Goal: Information Seeking & Learning: Compare options

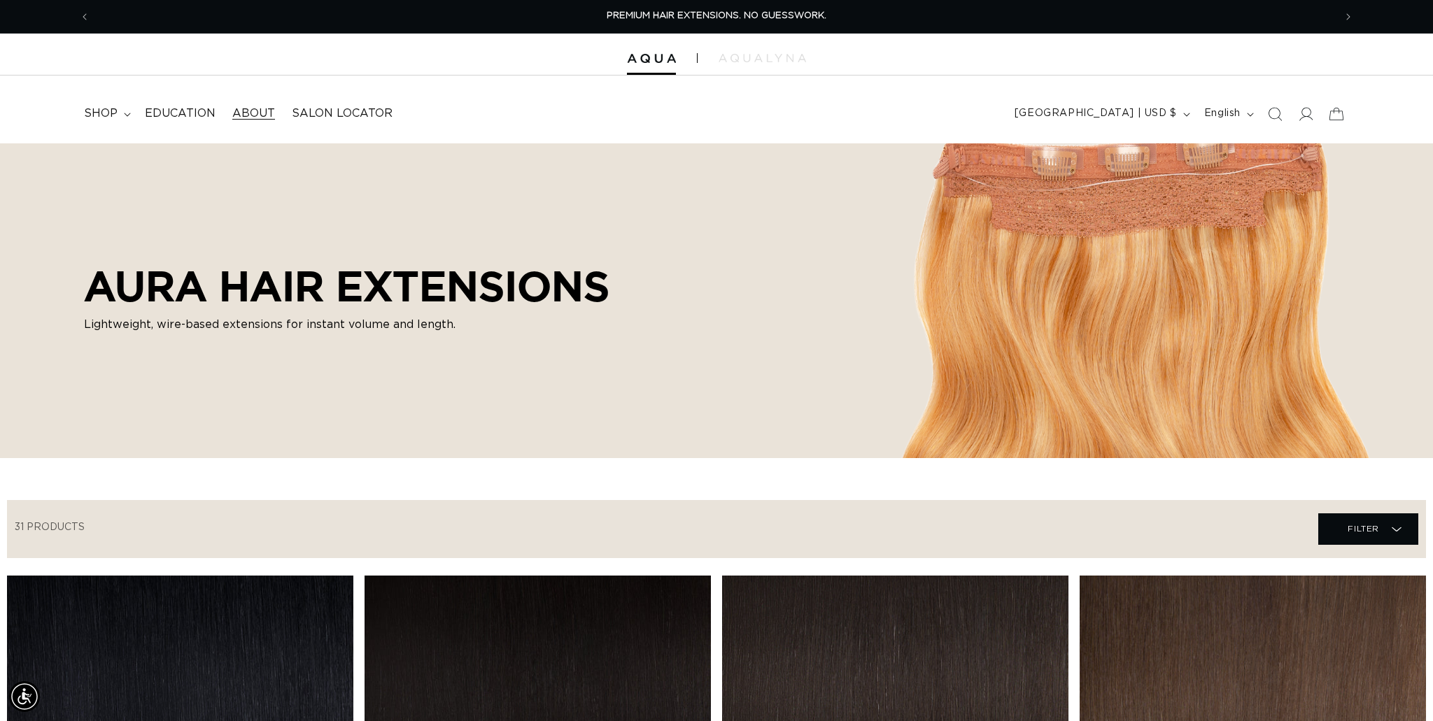
click at [257, 113] on span "About" at bounding box center [253, 113] width 43 height 15
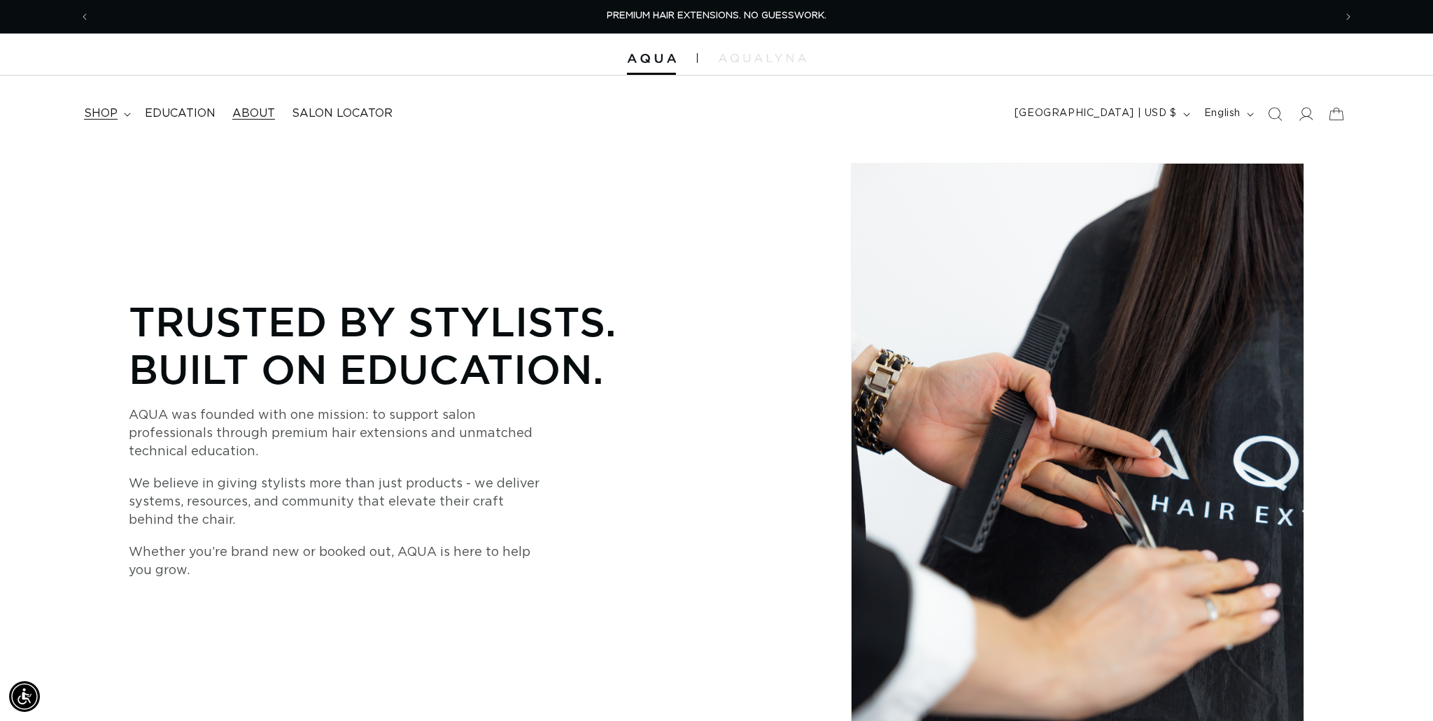
click at [117, 118] on summary "shop" at bounding box center [106, 113] width 61 height 31
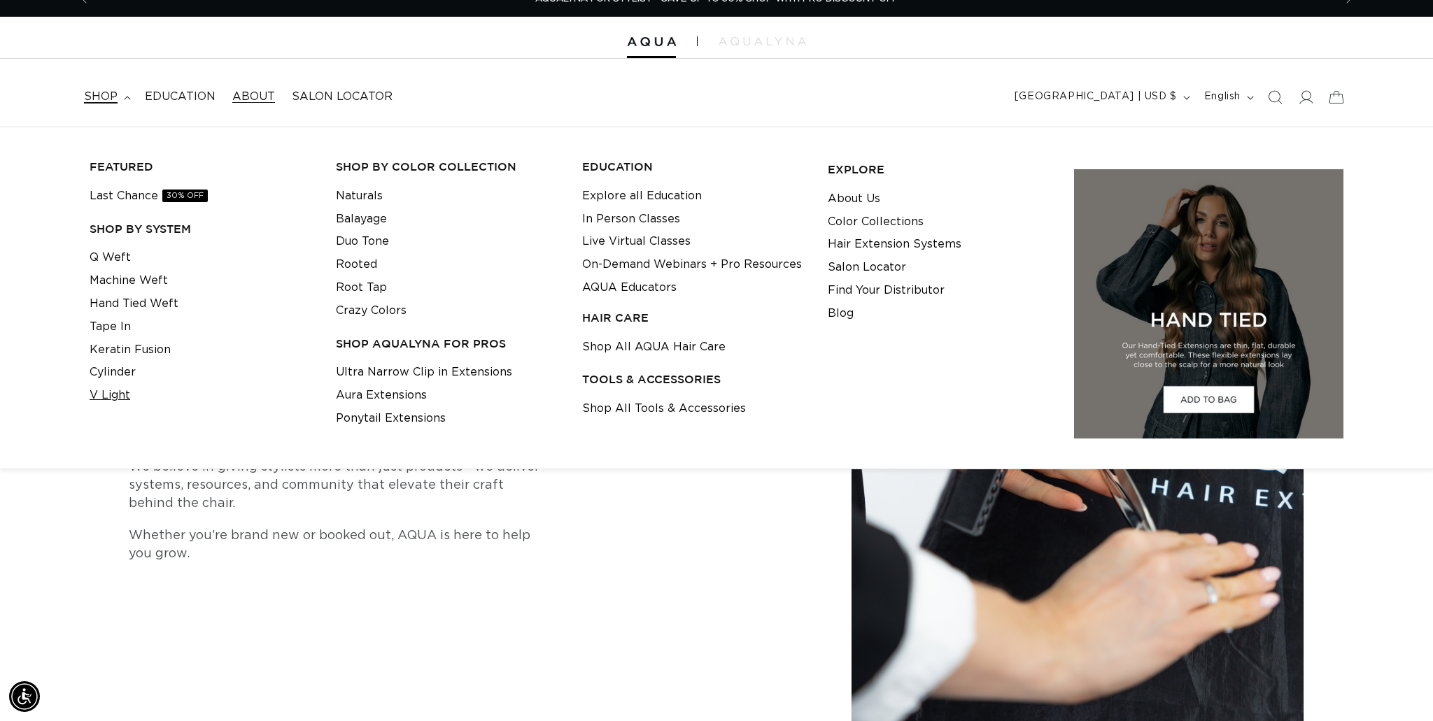
scroll to position [18, 0]
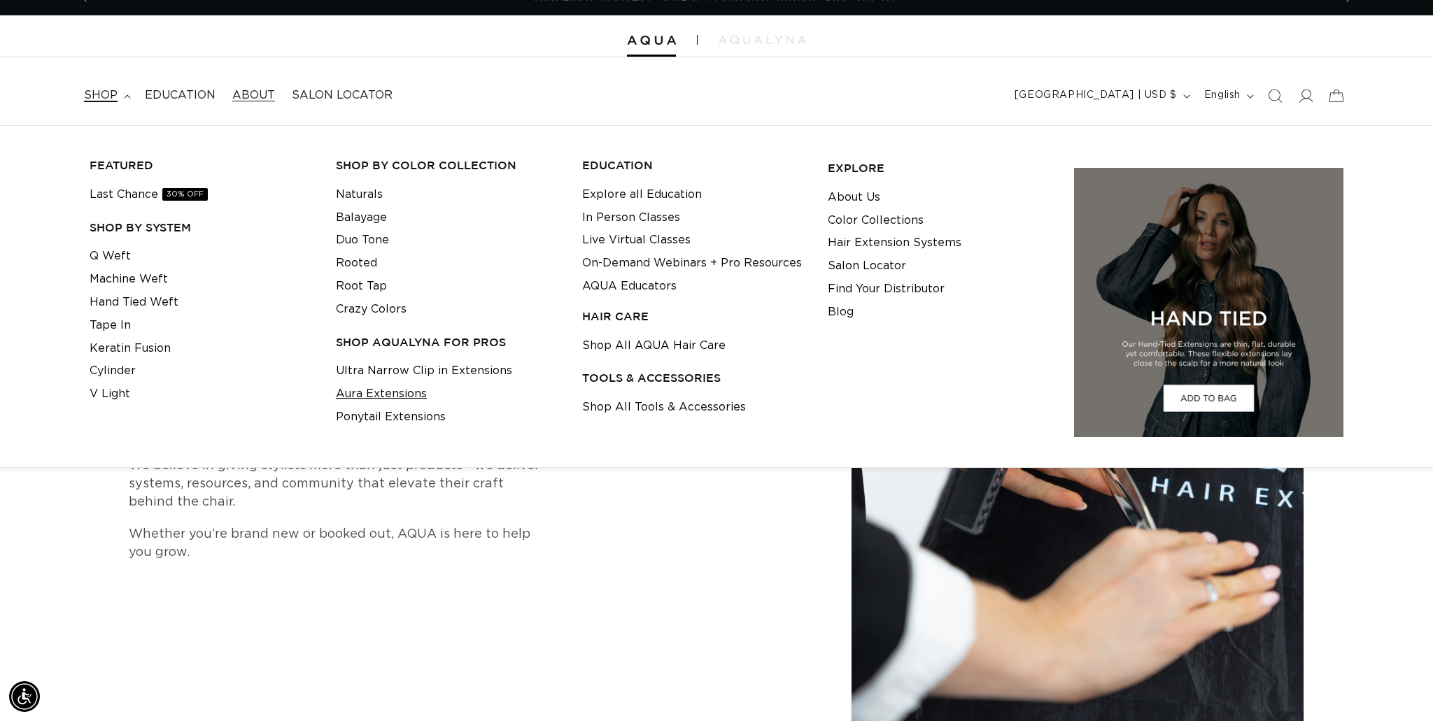
click at [350, 391] on link "Aura Extensions" at bounding box center [381, 394] width 91 height 23
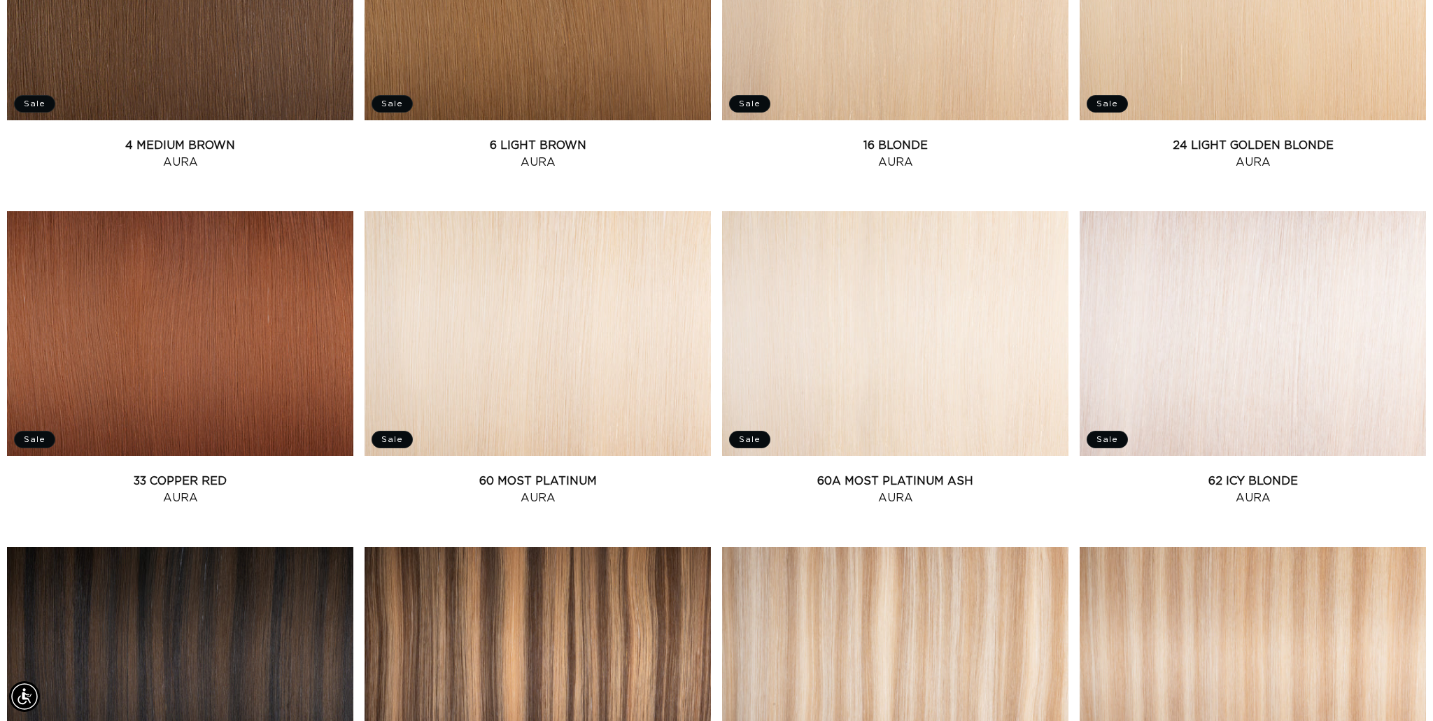
scroll to position [0, 1244]
click at [492, 473] on link "60 Most Platinum Aura" at bounding box center [537, 490] width 346 height 34
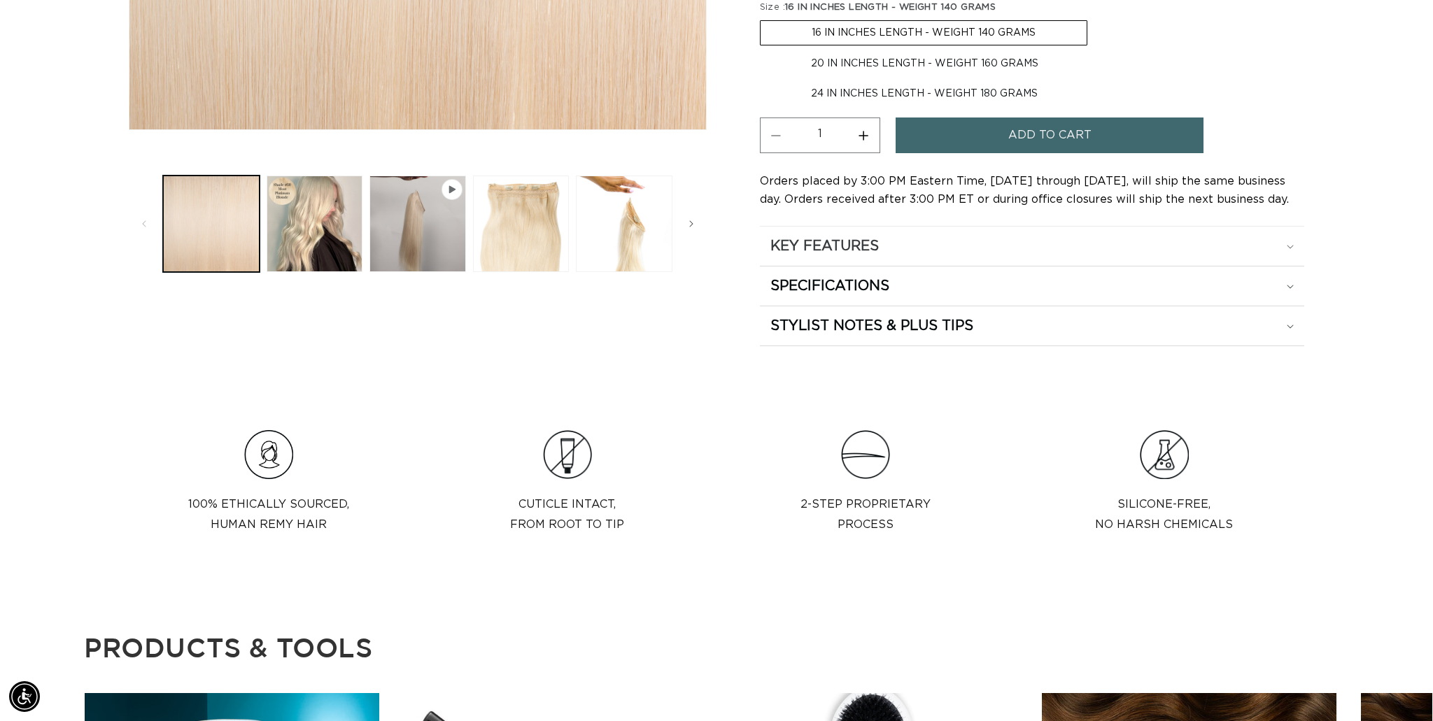
scroll to position [0, 1244]
click at [1248, 257] on summary "KEY FEATURES" at bounding box center [1032, 246] width 544 height 39
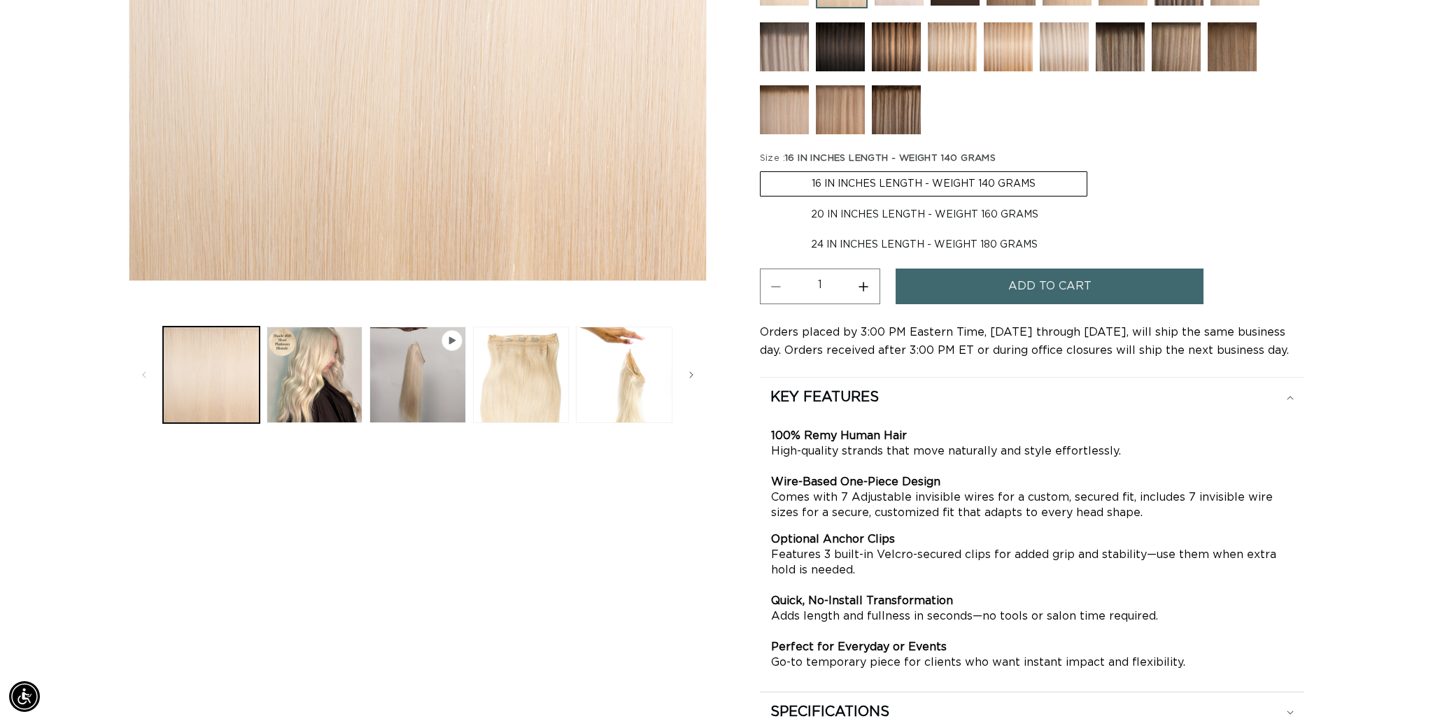
scroll to position [441, 0]
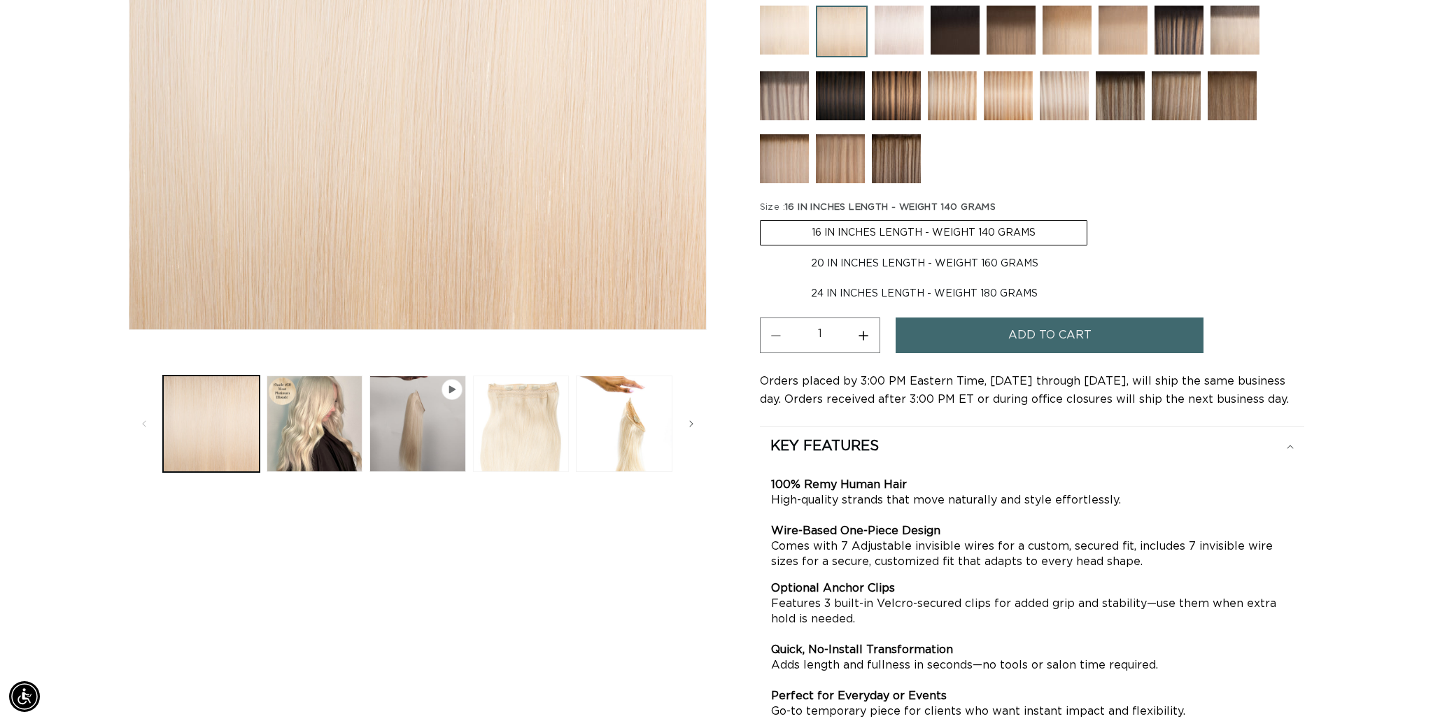
click at [474, 425] on button "Load image 3 in gallery view" at bounding box center [521, 424] width 97 height 97
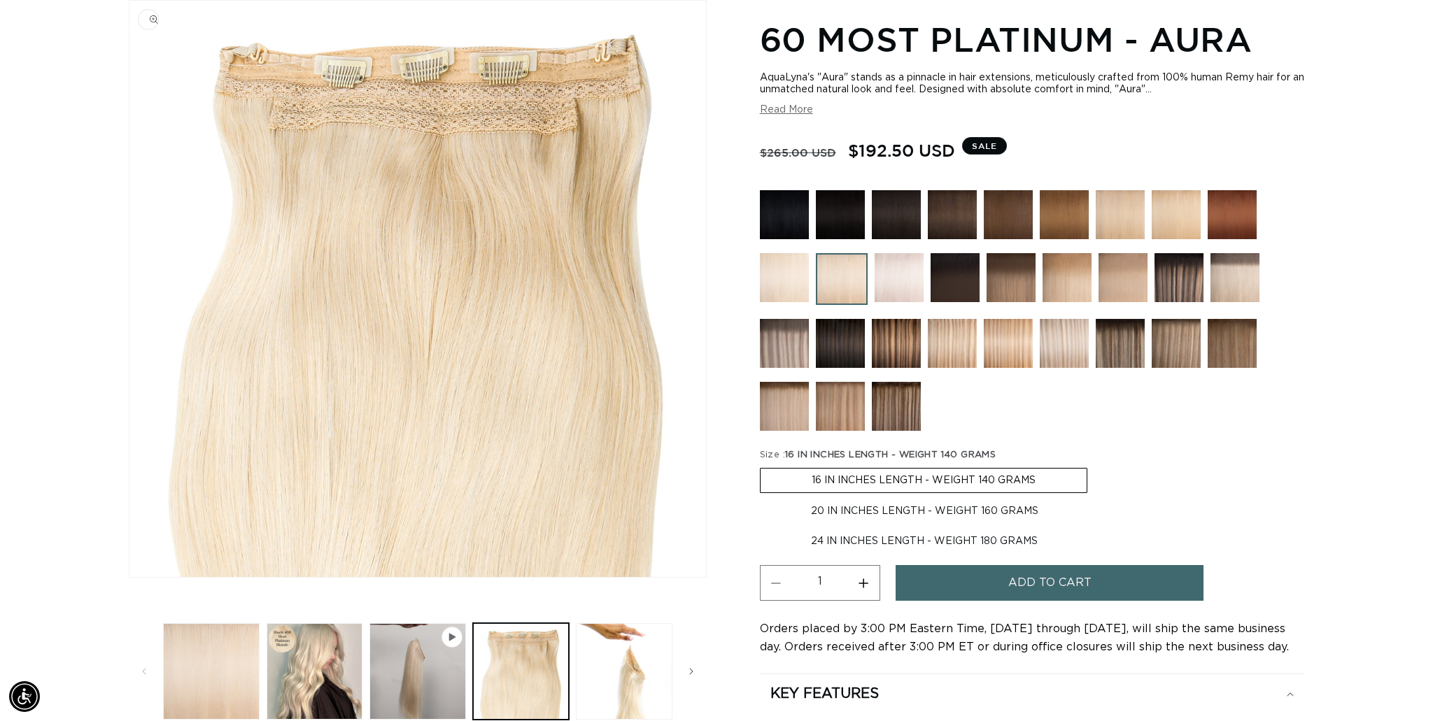
scroll to position [0, 1244]
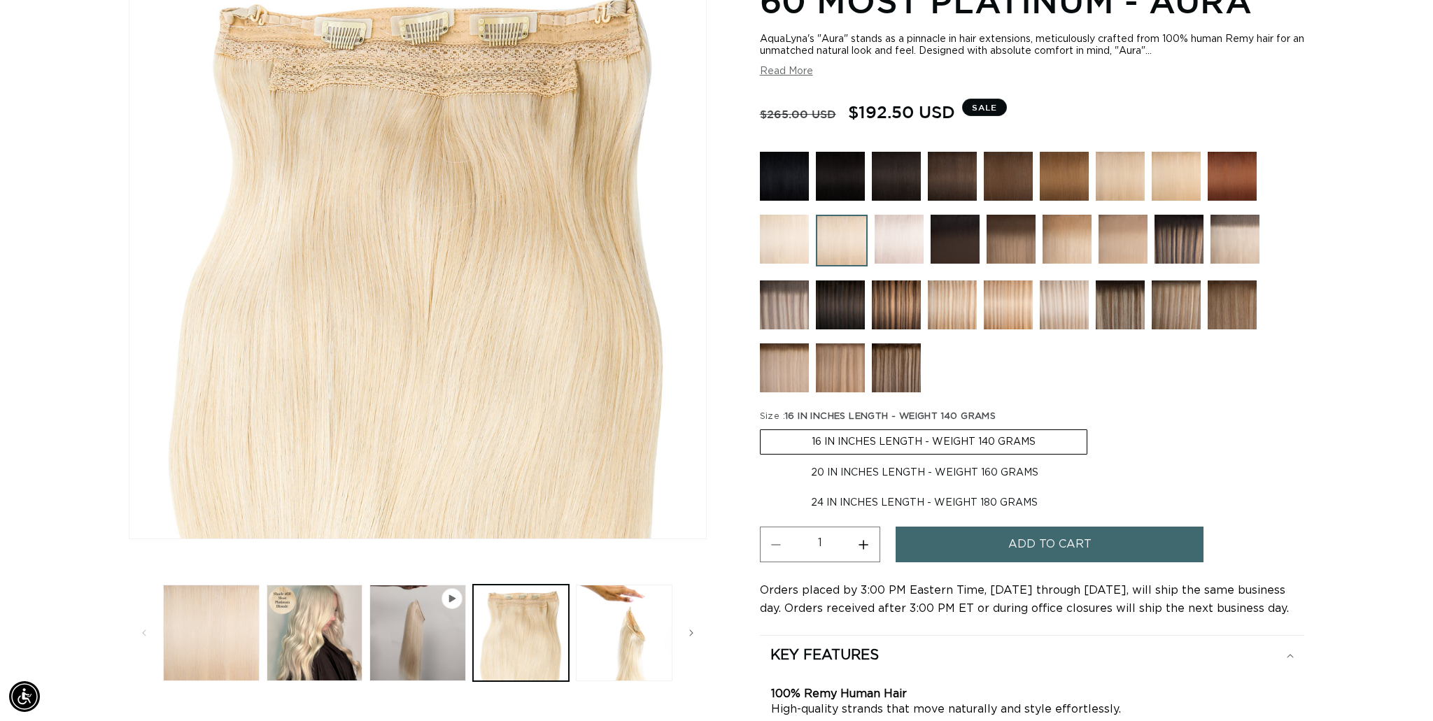
click at [1222, 187] on img at bounding box center [1231, 176] width 49 height 49
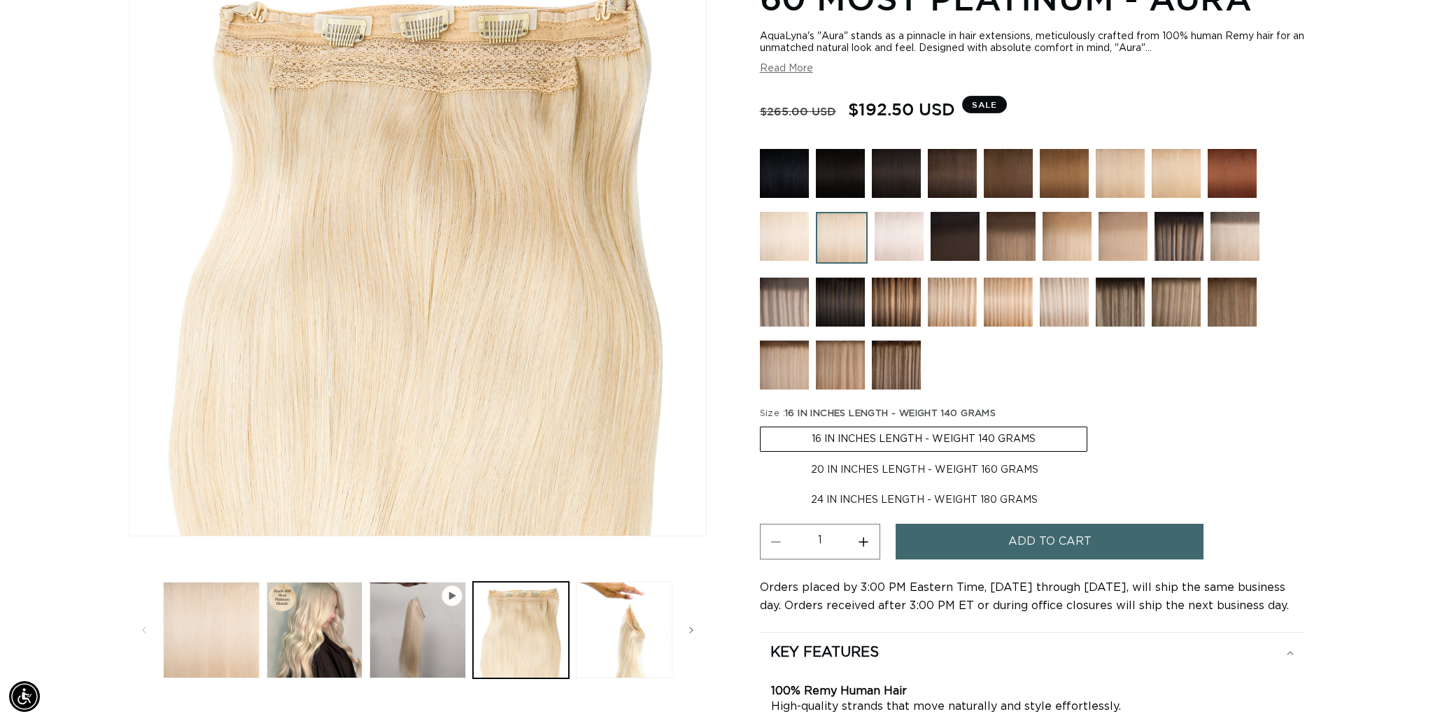
scroll to position [236, 0]
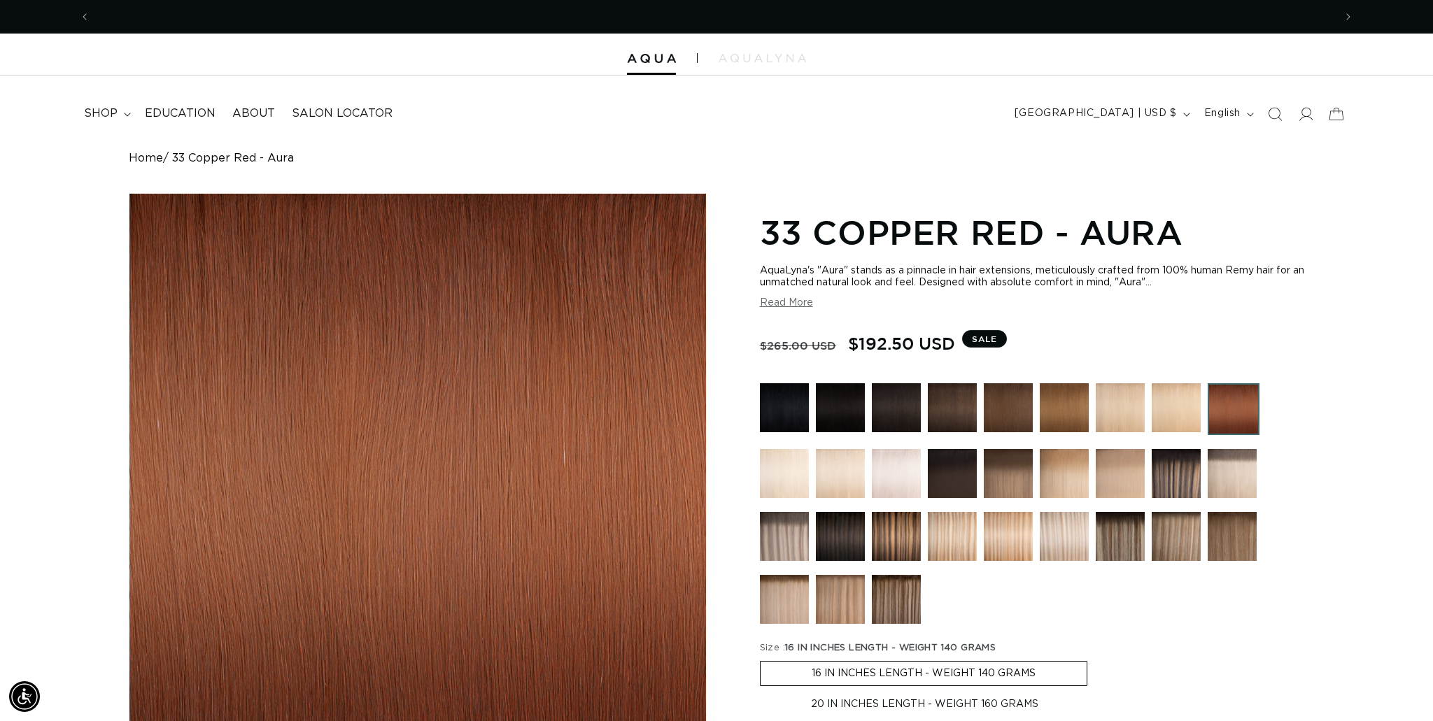
scroll to position [0, 1244]
click at [971, 481] on img at bounding box center [952, 473] width 49 height 49
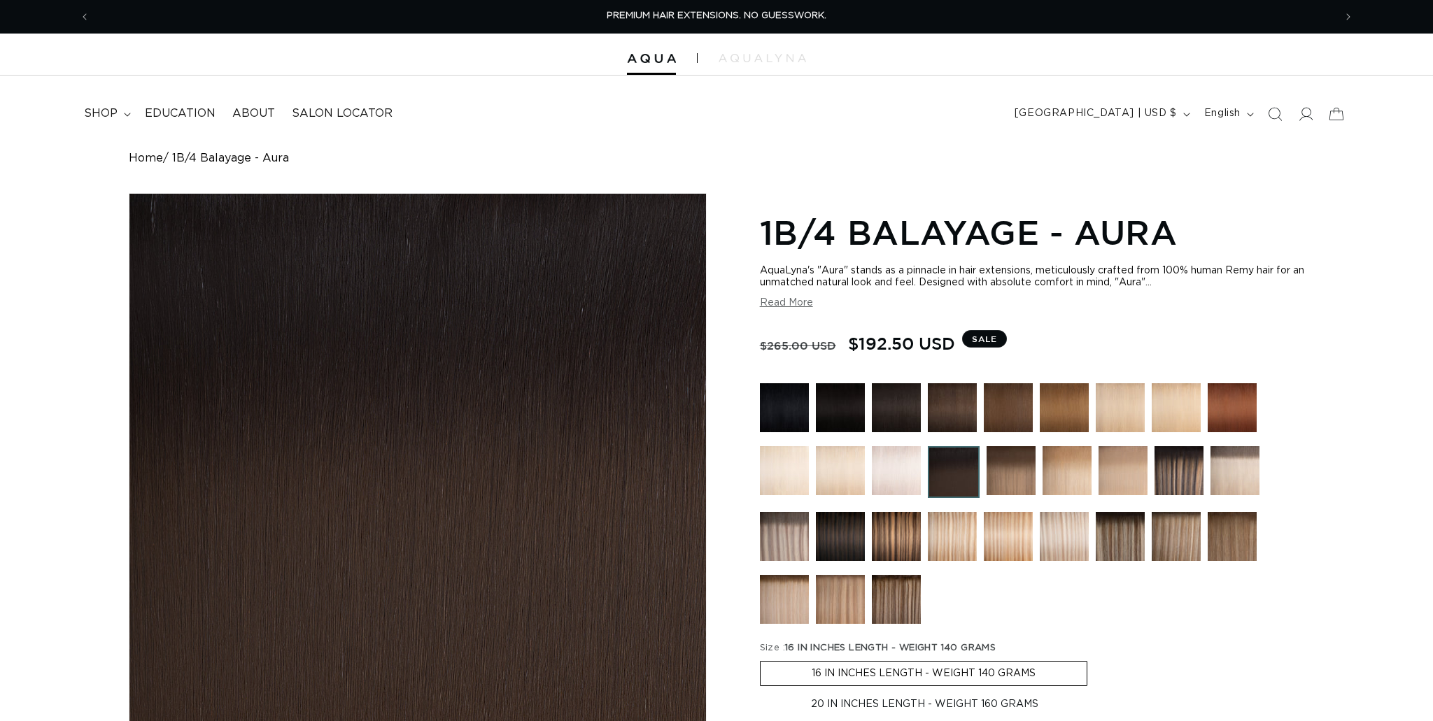
click at [1242, 404] on img at bounding box center [1231, 407] width 49 height 49
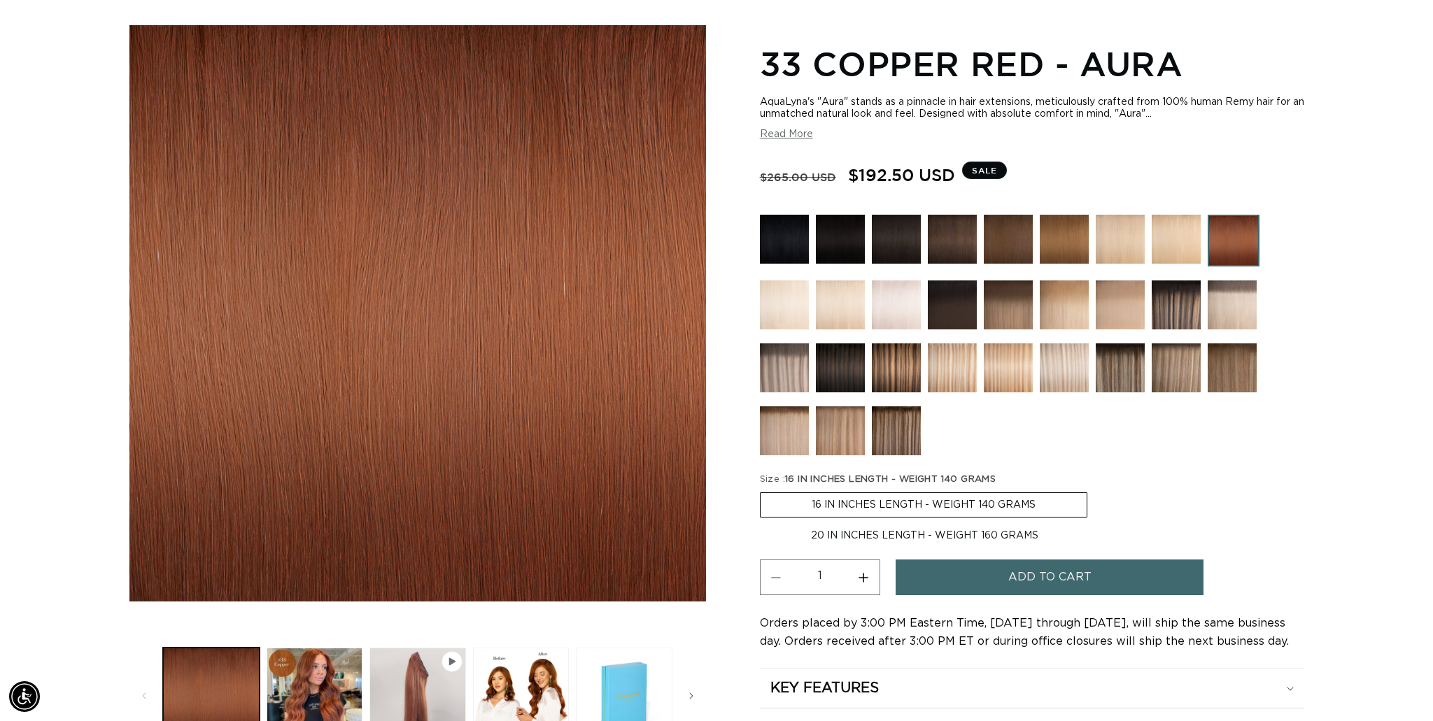
scroll to position [0, 1244]
click at [939, 238] on img at bounding box center [952, 239] width 49 height 49
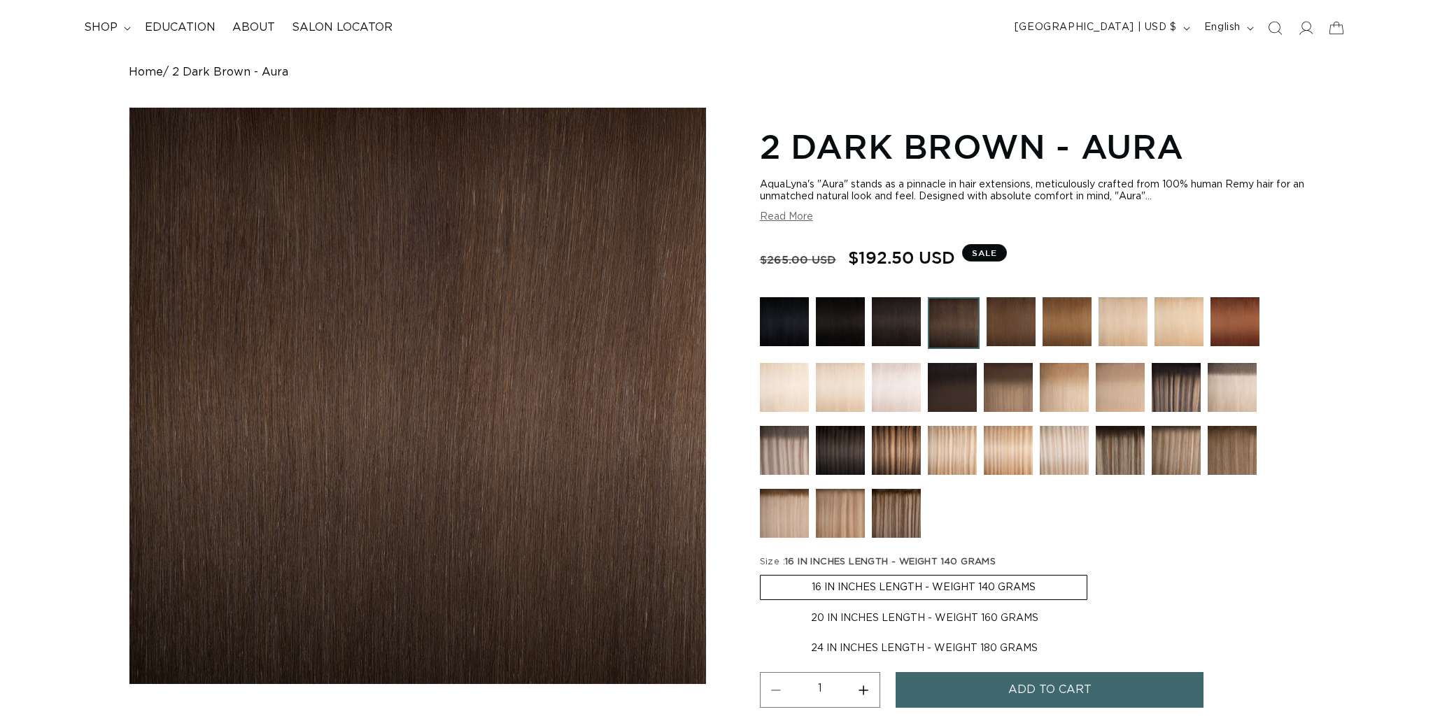
click at [996, 319] on img at bounding box center [1010, 321] width 49 height 49
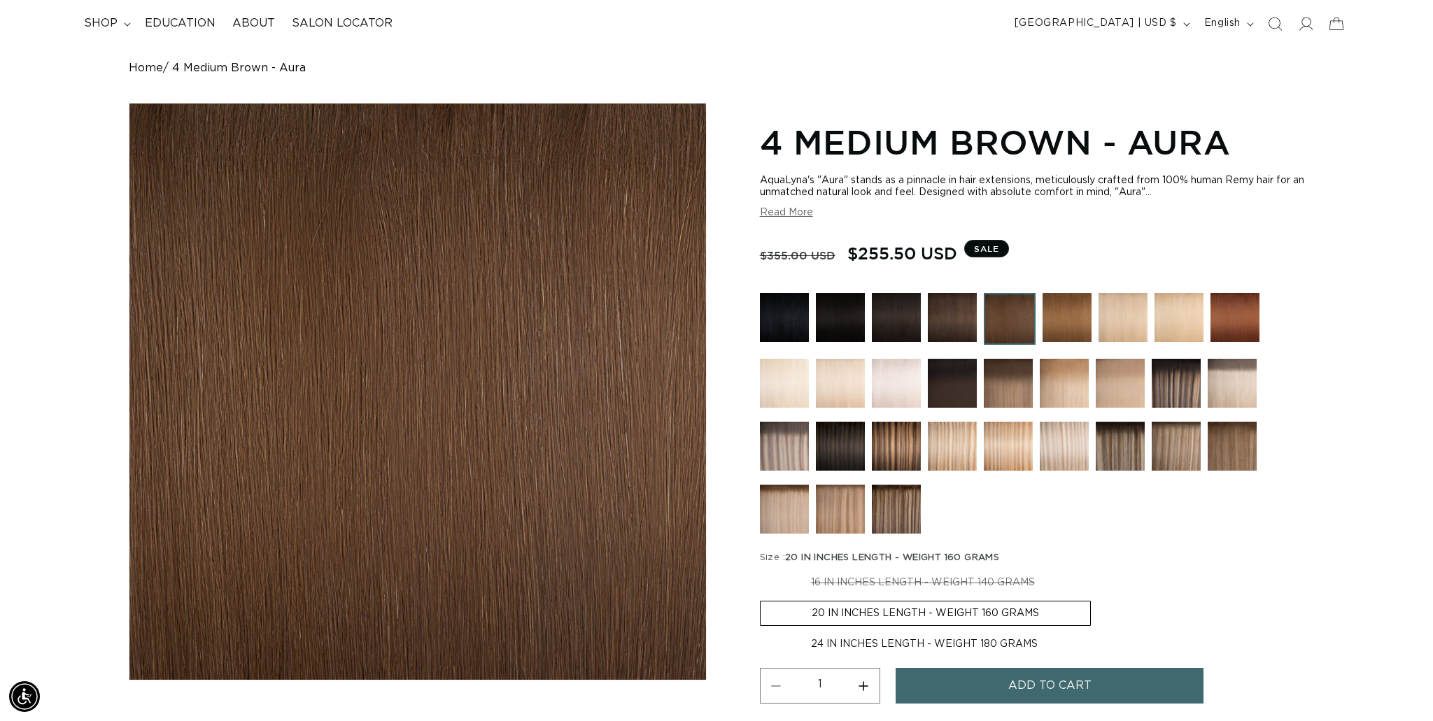
scroll to position [0, 2487]
click at [963, 315] on img at bounding box center [952, 317] width 49 height 49
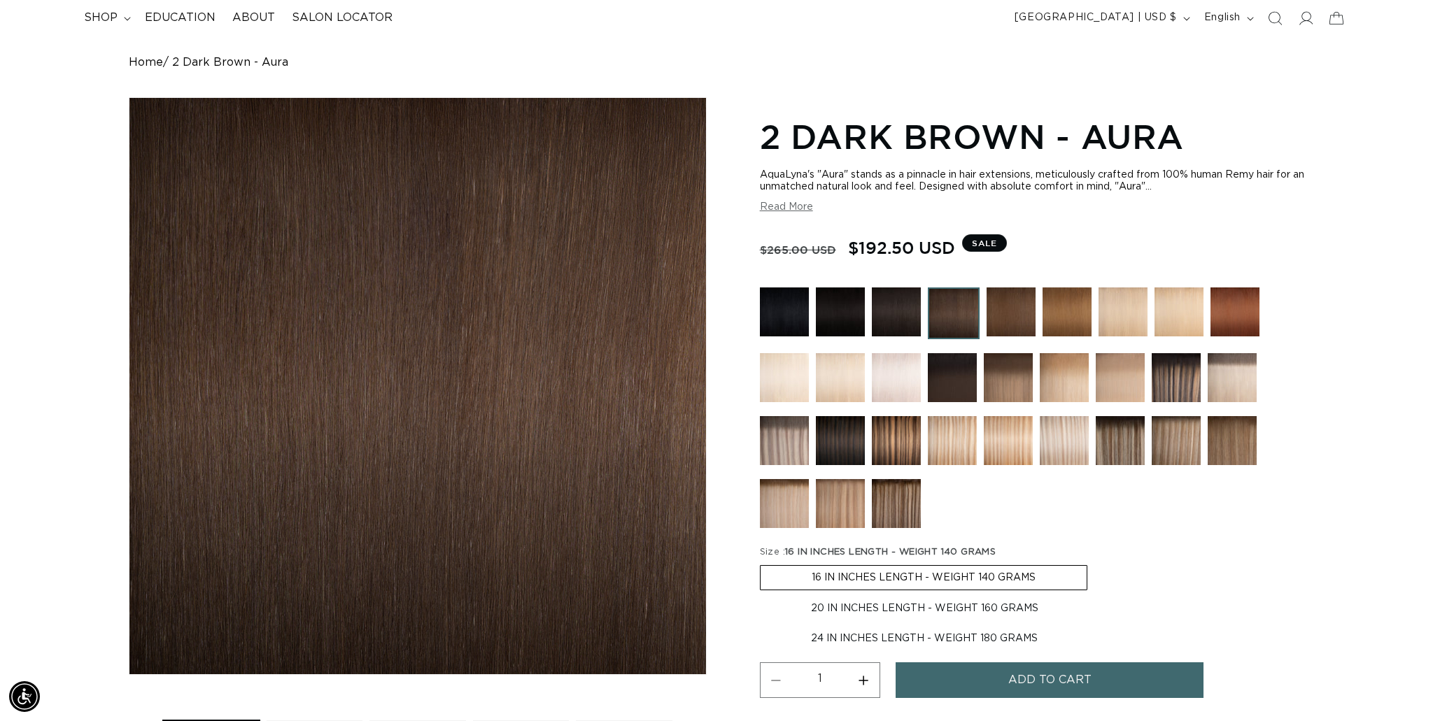
scroll to position [50, 0]
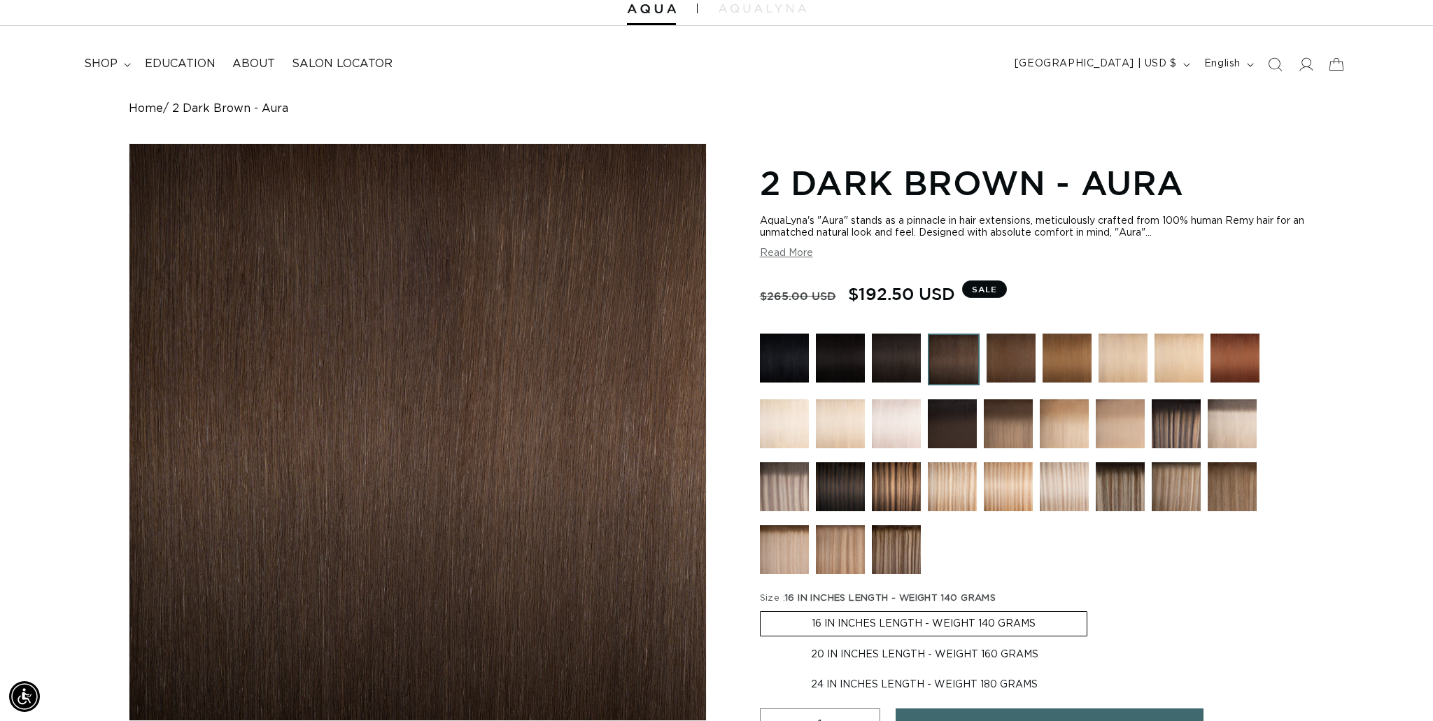
click at [995, 357] on img at bounding box center [1010, 358] width 49 height 49
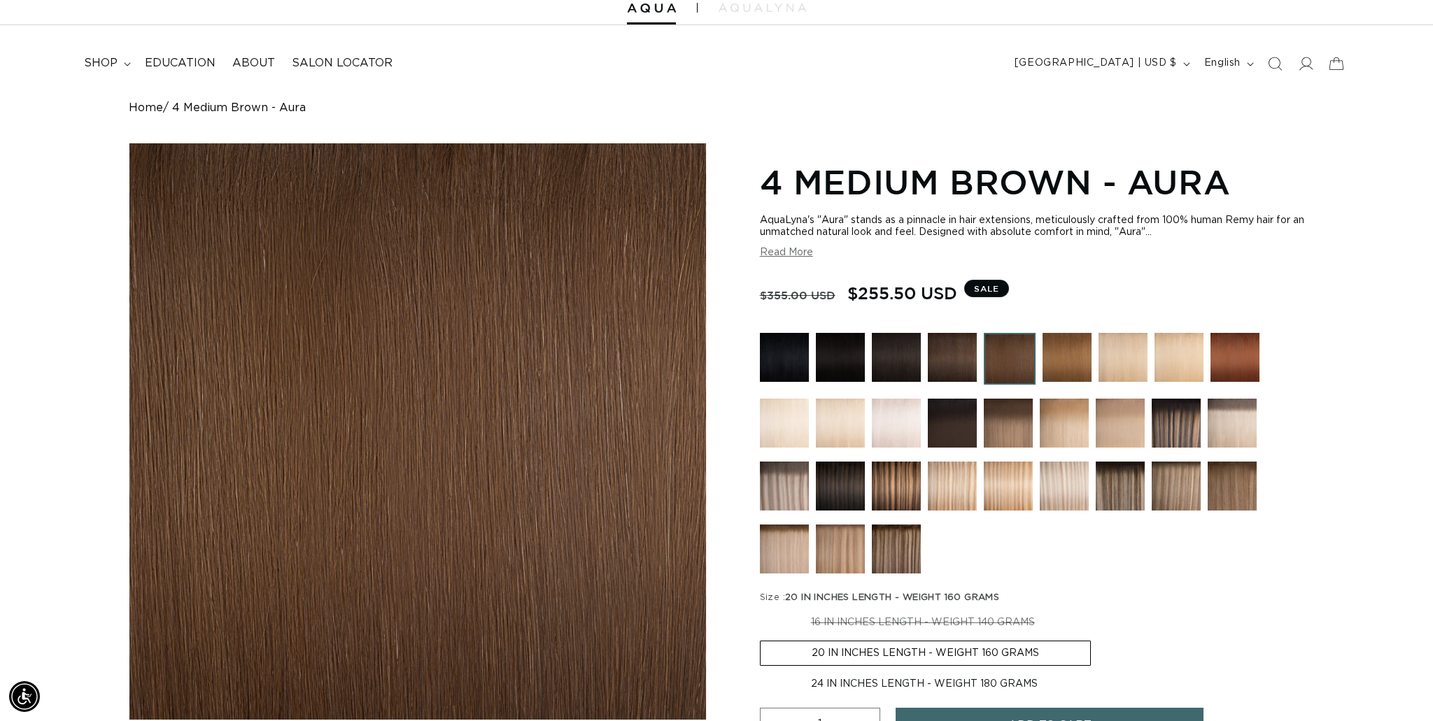
scroll to position [51, 0]
click at [1216, 332] on img at bounding box center [1234, 356] width 49 height 49
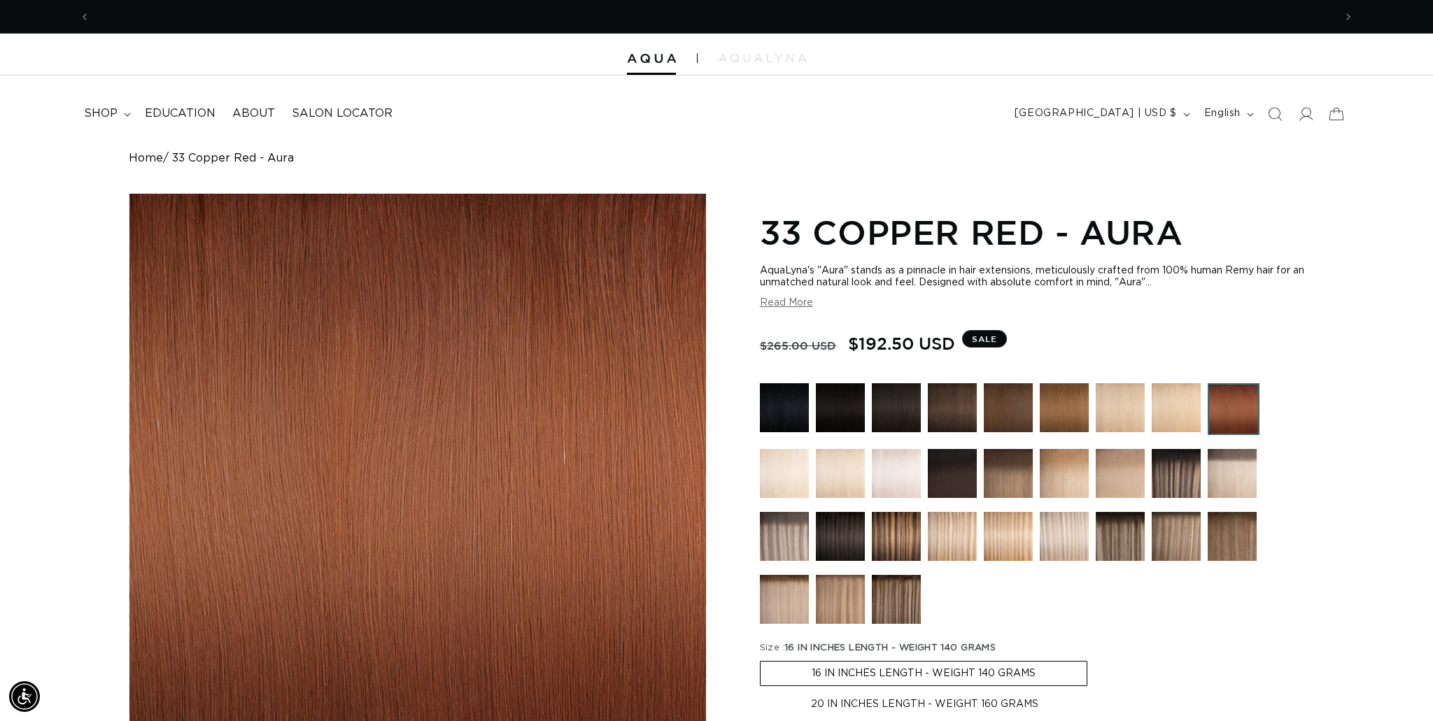
scroll to position [0, 2487]
click at [1024, 410] on img at bounding box center [1008, 407] width 49 height 49
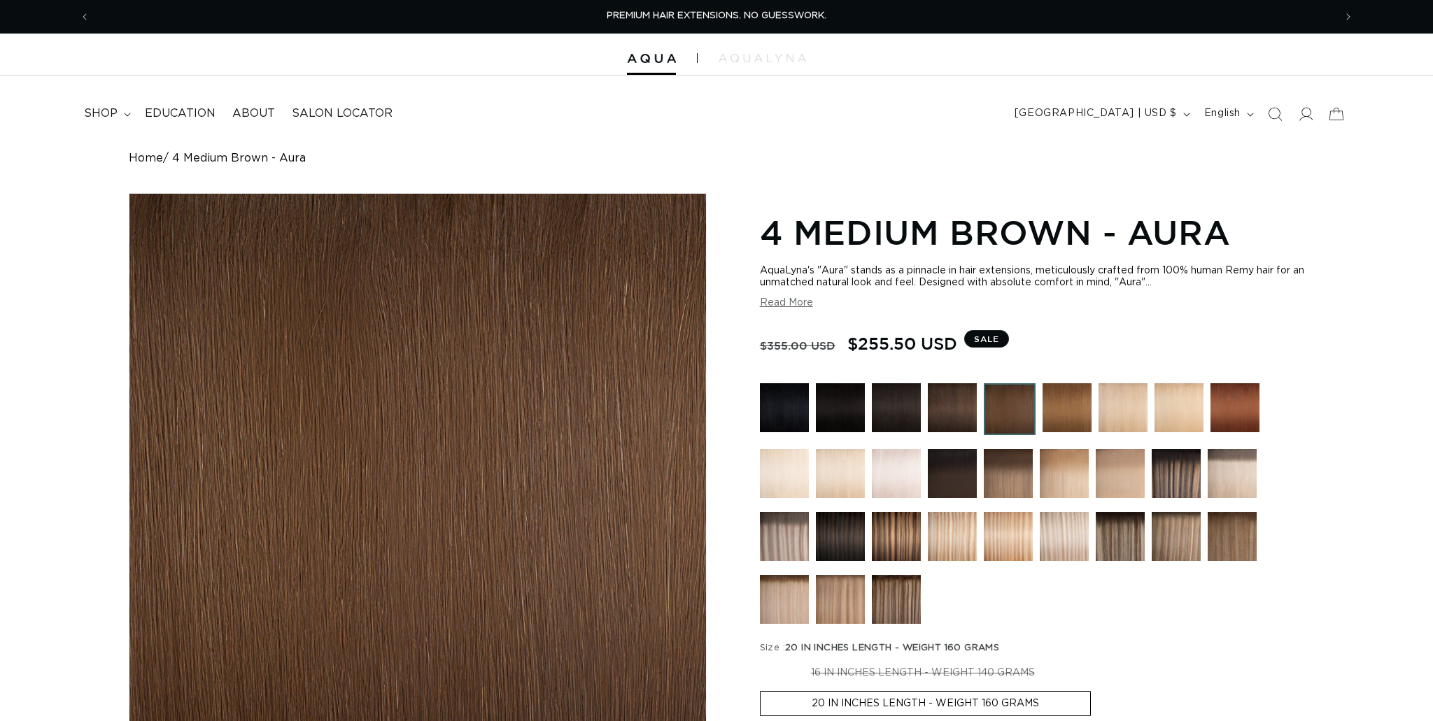
click at [1077, 406] on img at bounding box center [1066, 407] width 49 height 49
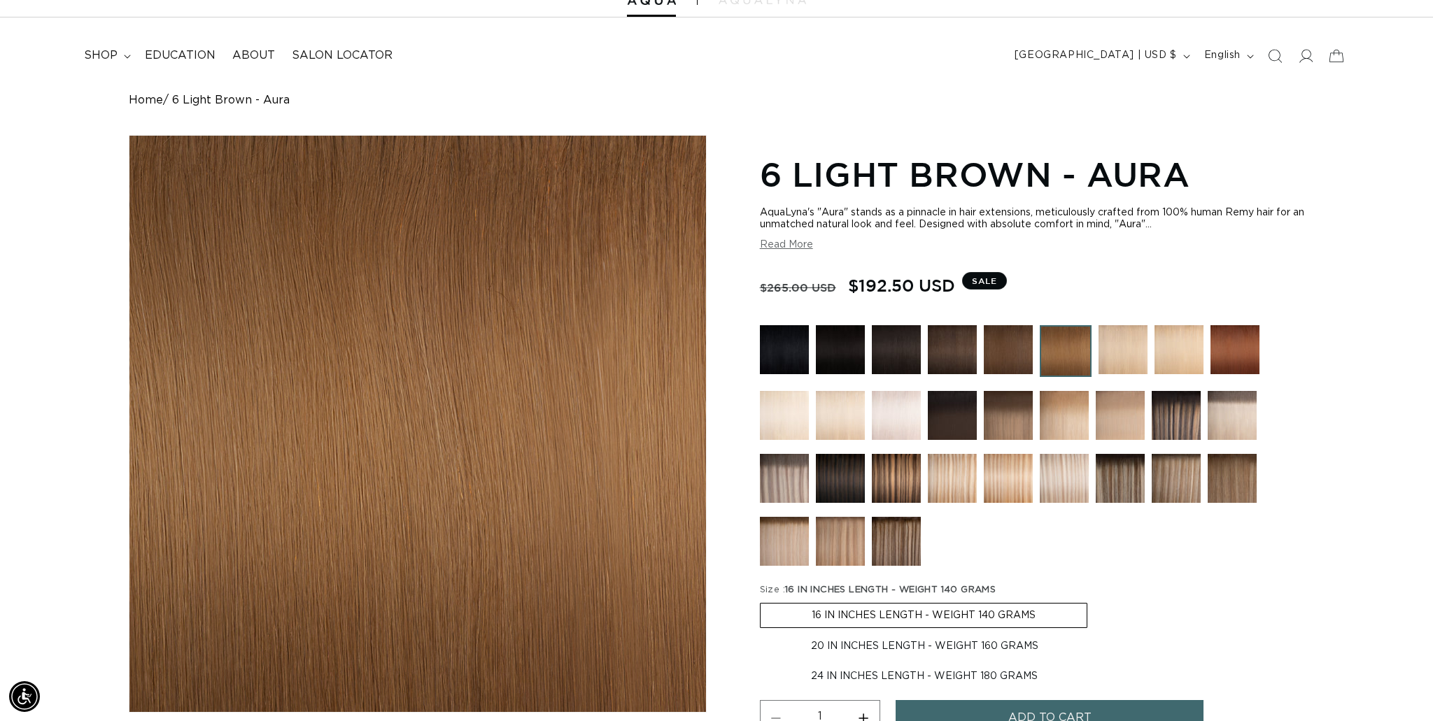
scroll to position [0, 1244]
click at [1009, 351] on img at bounding box center [1008, 349] width 49 height 49
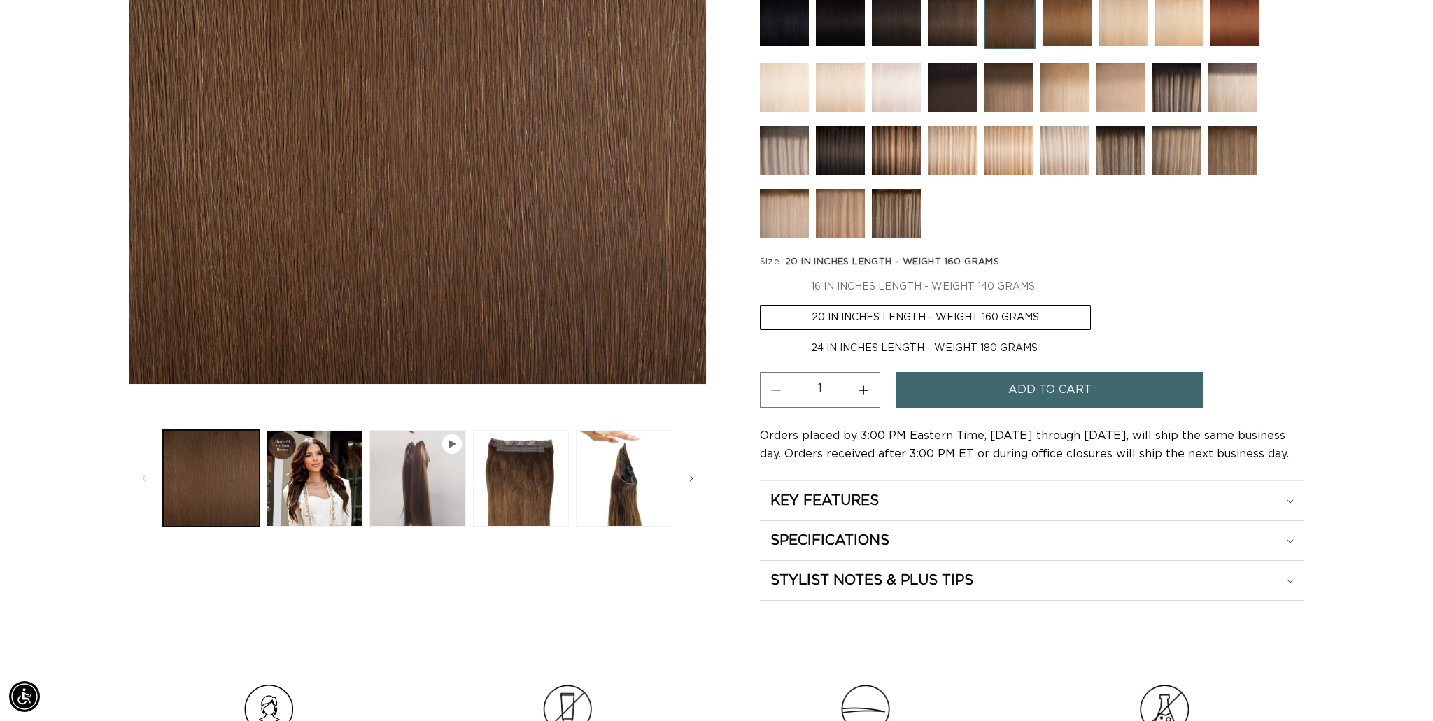
scroll to position [0, 2487]
click at [825, 137] on img at bounding box center [840, 150] width 49 height 49
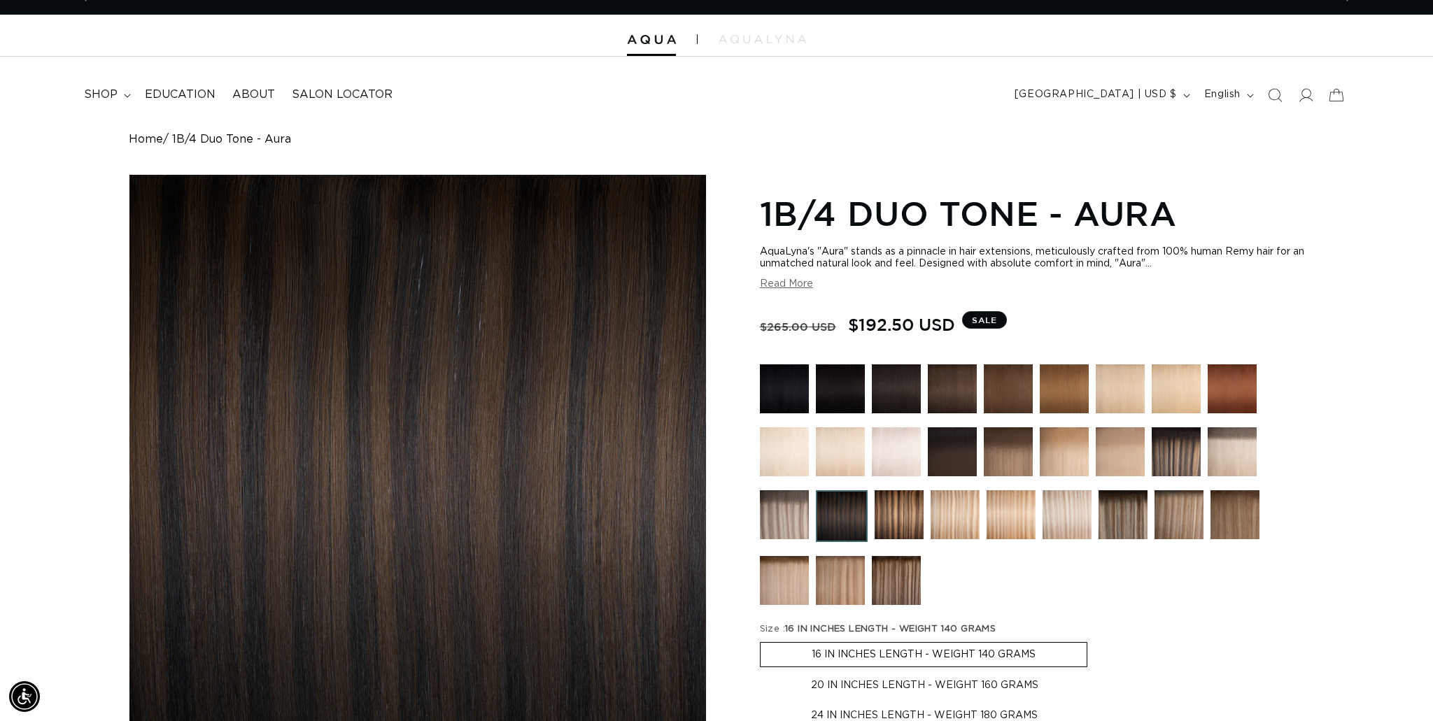
scroll to position [0, 2487]
click at [1186, 457] on img at bounding box center [1175, 451] width 49 height 49
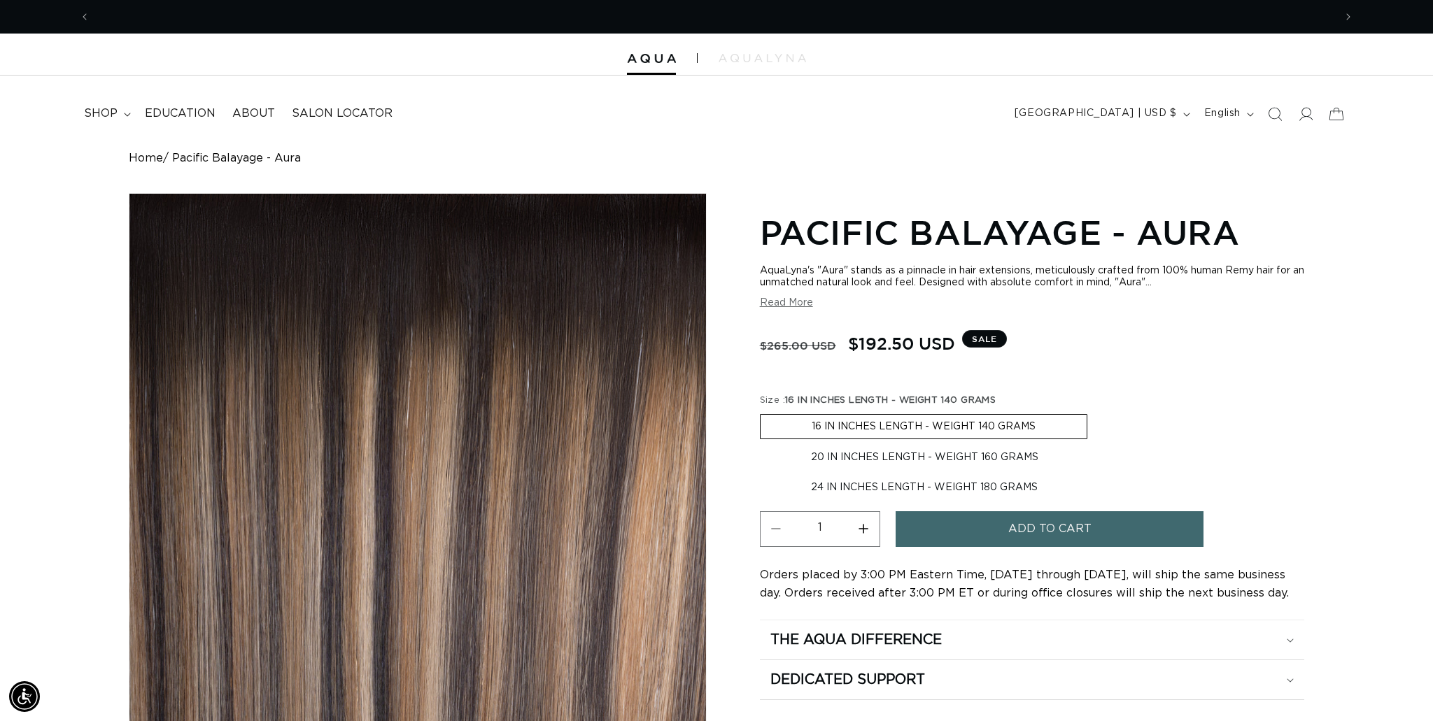
scroll to position [0, 1244]
